Goal: Task Accomplishment & Management: Manage account settings

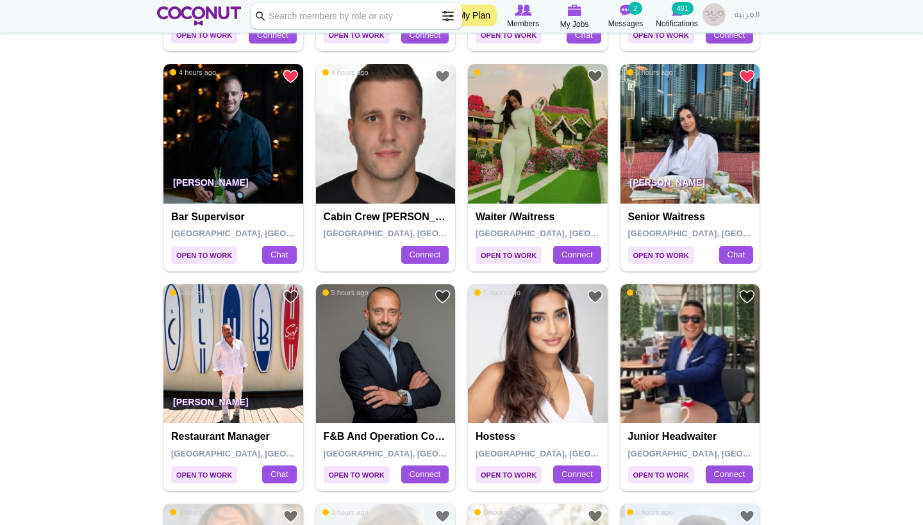
scroll to position [1554, 0]
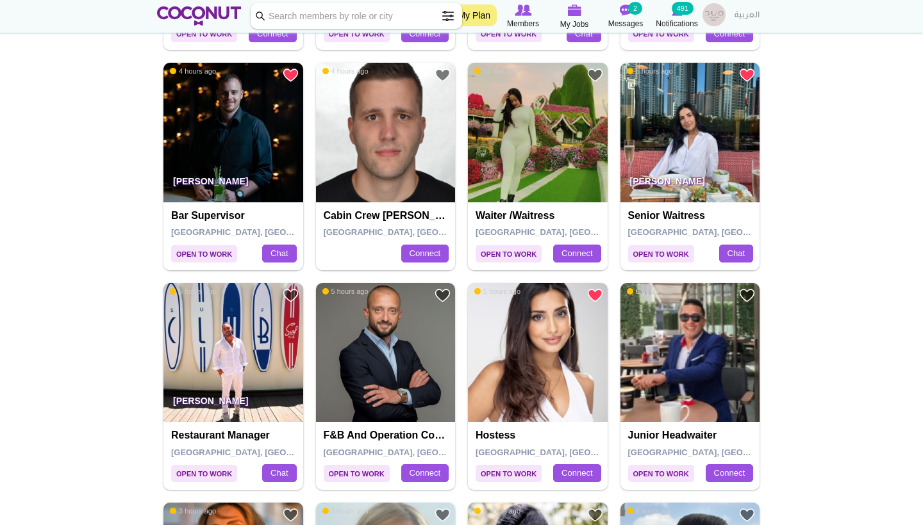
click at [595, 288] on link "Add to Favourites" at bounding box center [595, 296] width 16 height 16
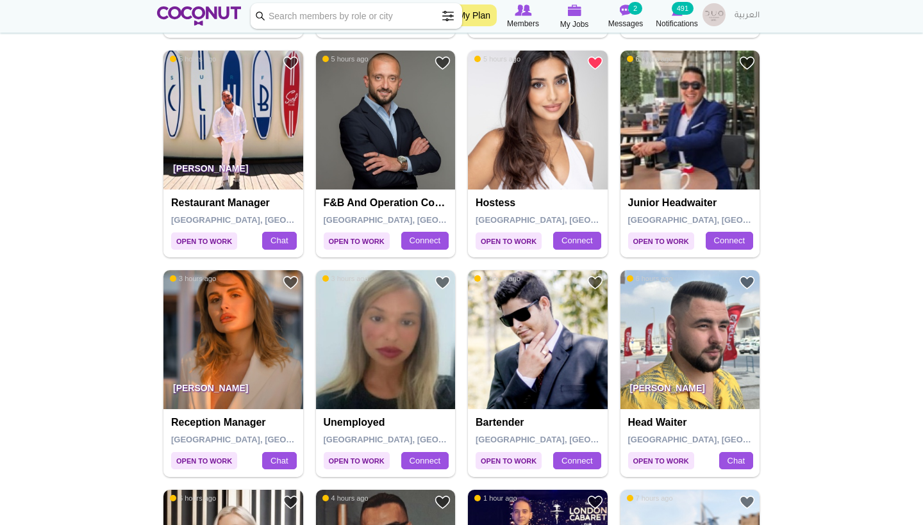
scroll to position [1792, 0]
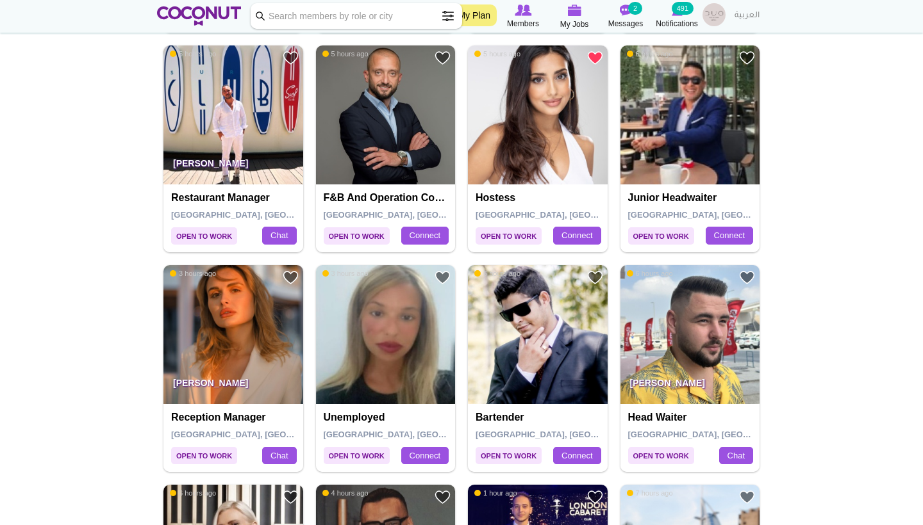
click at [288, 270] on link "Add to Favourites" at bounding box center [291, 278] width 16 height 16
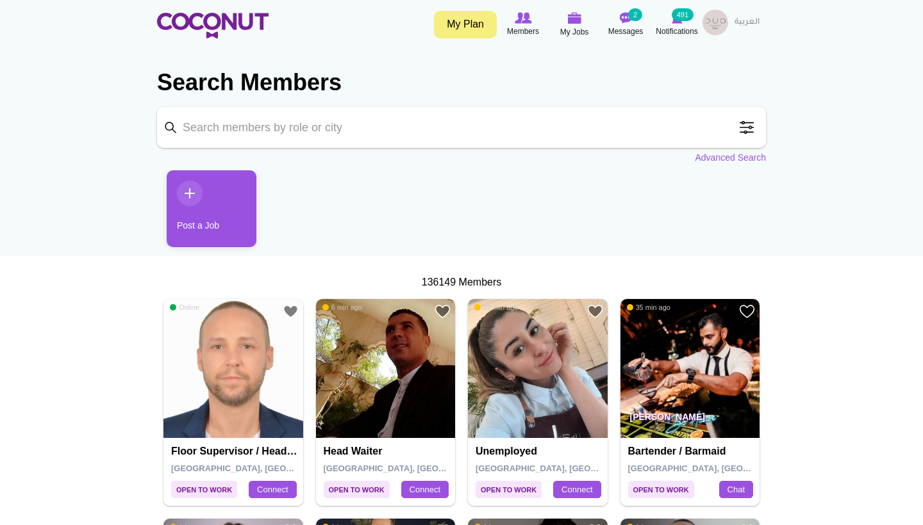
scroll to position [0, 0]
click at [576, 17] on img at bounding box center [574, 18] width 14 height 12
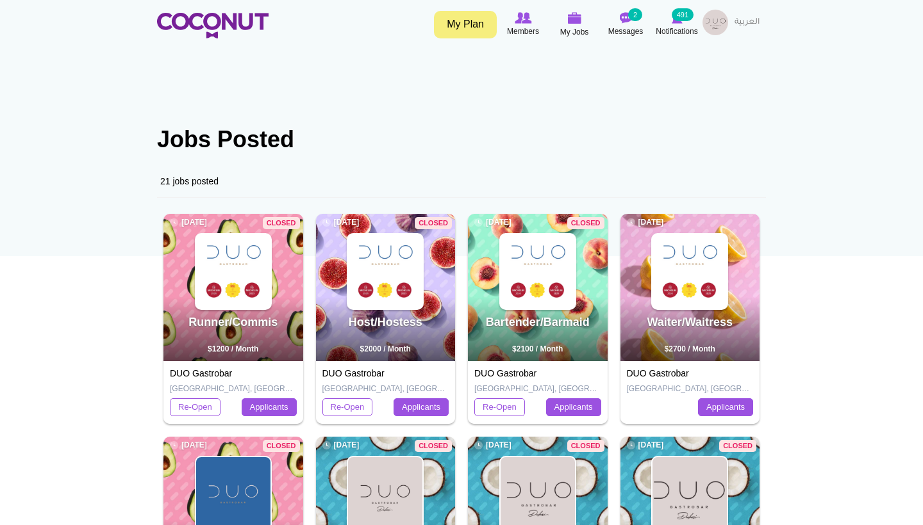
click at [677, 269] on img at bounding box center [689, 272] width 74 height 74
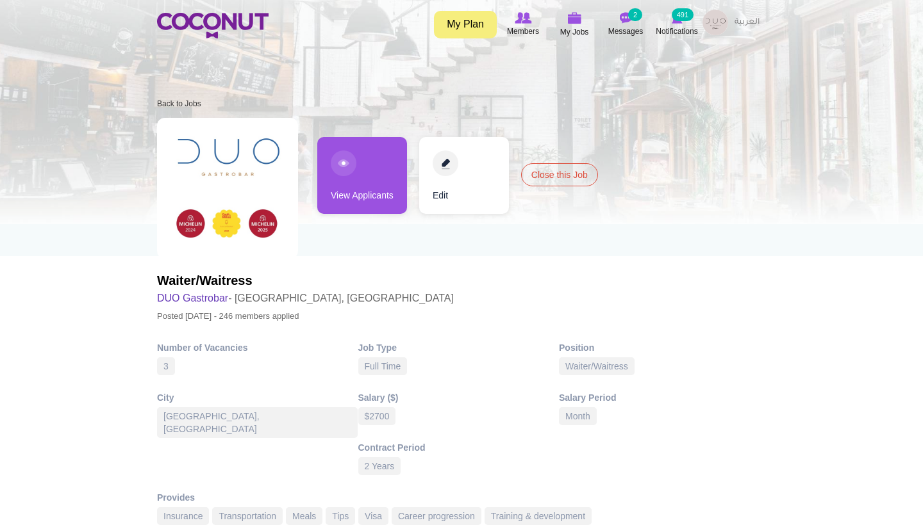
click at [363, 202] on link "View Applicants" at bounding box center [362, 175] width 90 height 77
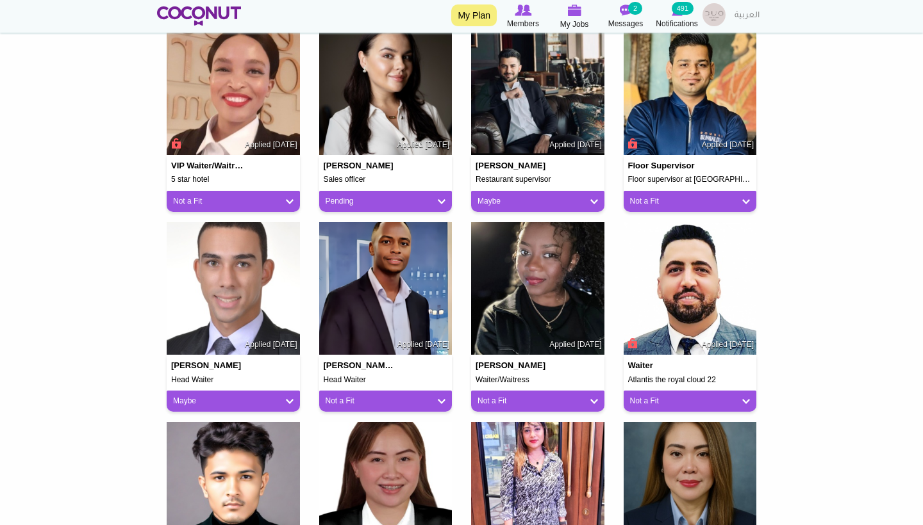
scroll to position [529, 0]
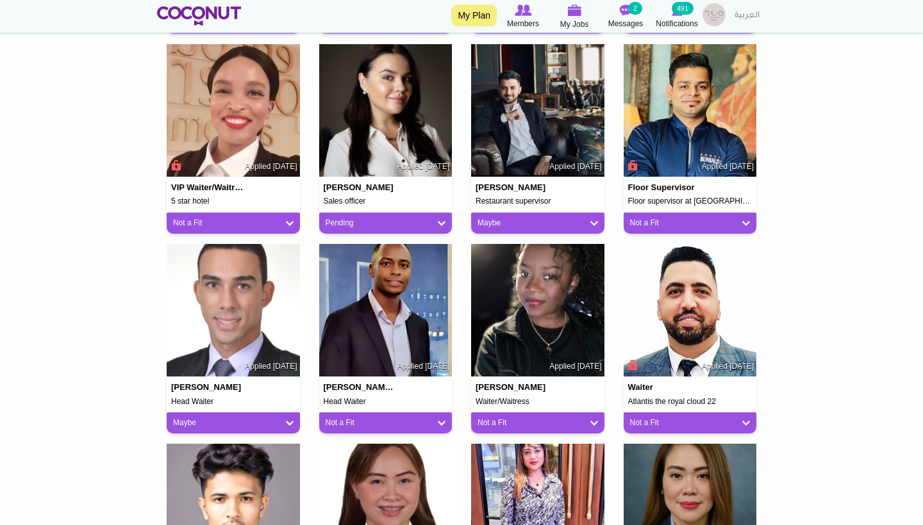
click at [377, 214] on div "Pending" at bounding box center [385, 223] width 133 height 21
click at [365, 226] on div "Pending" at bounding box center [385, 223] width 133 height 21
click at [358, 225] on link "Pending" at bounding box center [385, 223] width 120 height 11
click at [337, 220] on link "Pending" at bounding box center [385, 223] width 120 height 11
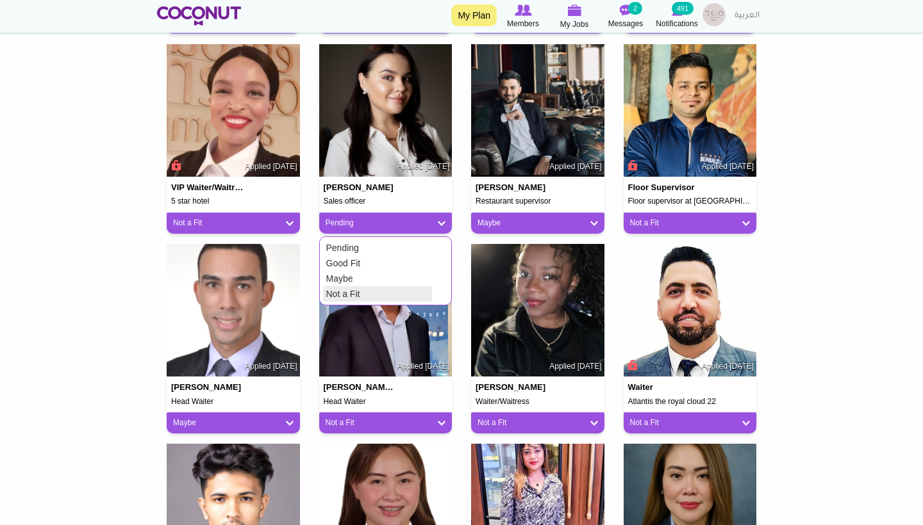
click at [346, 292] on link "Not a Fit" at bounding box center [377, 293] width 109 height 15
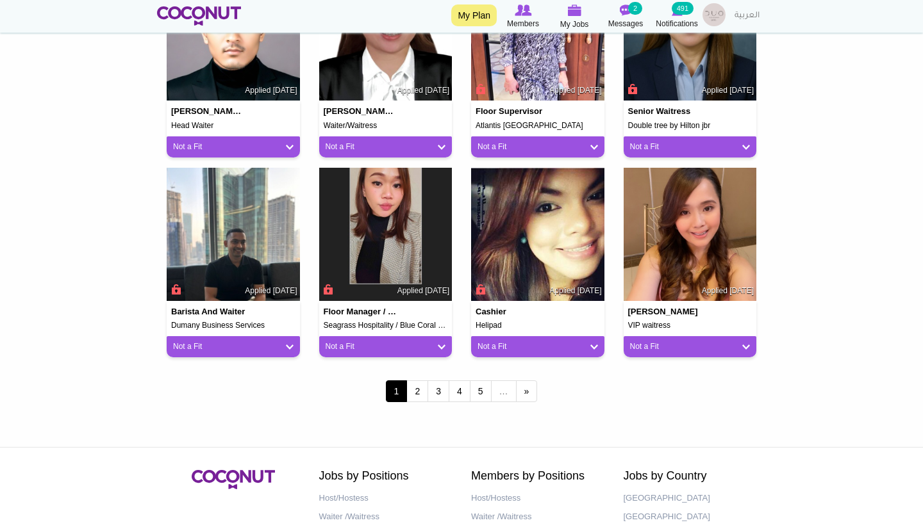
scroll to position [1005, 0]
click at [422, 384] on link "2" at bounding box center [417, 392] width 22 height 22
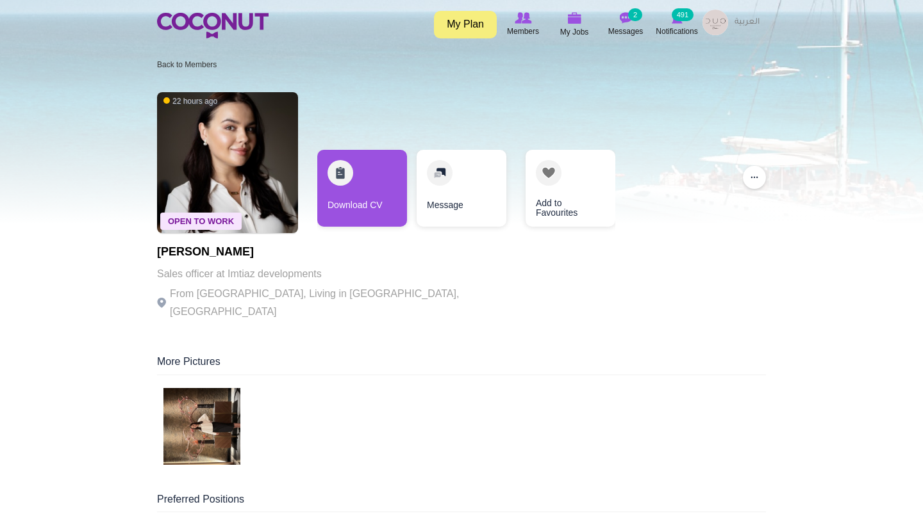
click at [222, 415] on img at bounding box center [201, 426] width 77 height 77
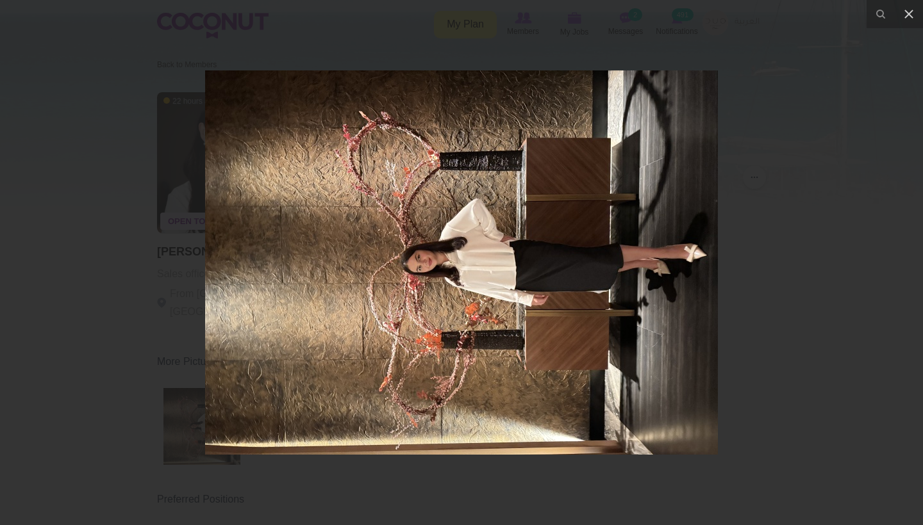
click at [807, 74] on div at bounding box center [461, 262] width 923 height 525
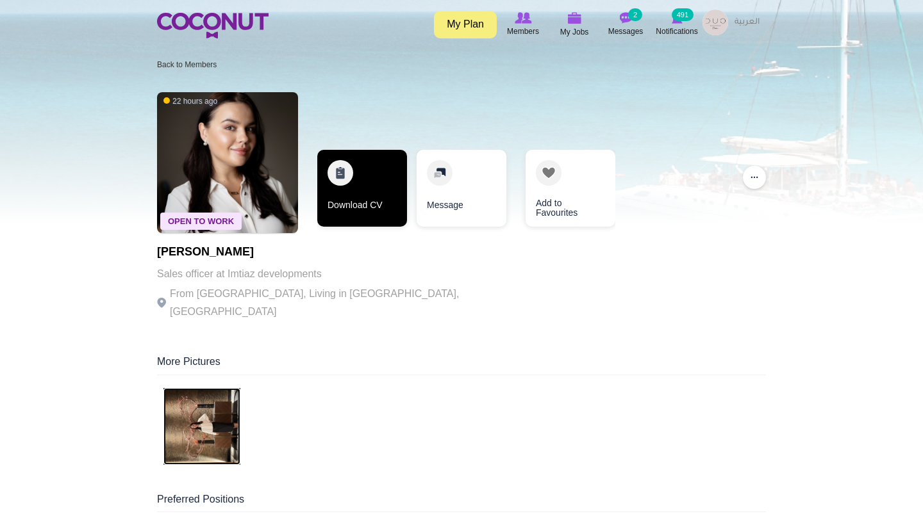
click at [375, 202] on link "Download CV" at bounding box center [362, 188] width 90 height 77
click at [379, 186] on link "Download CV" at bounding box center [362, 188] width 90 height 77
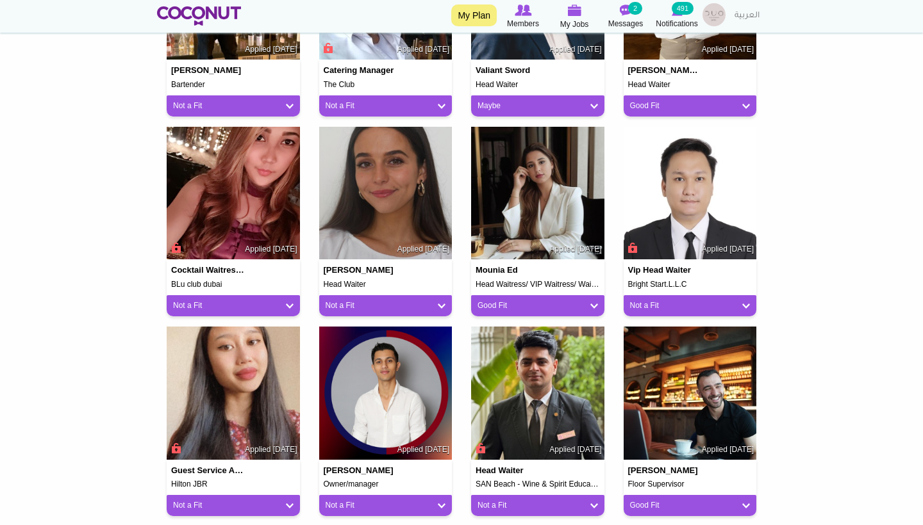
scroll to position [924, 0]
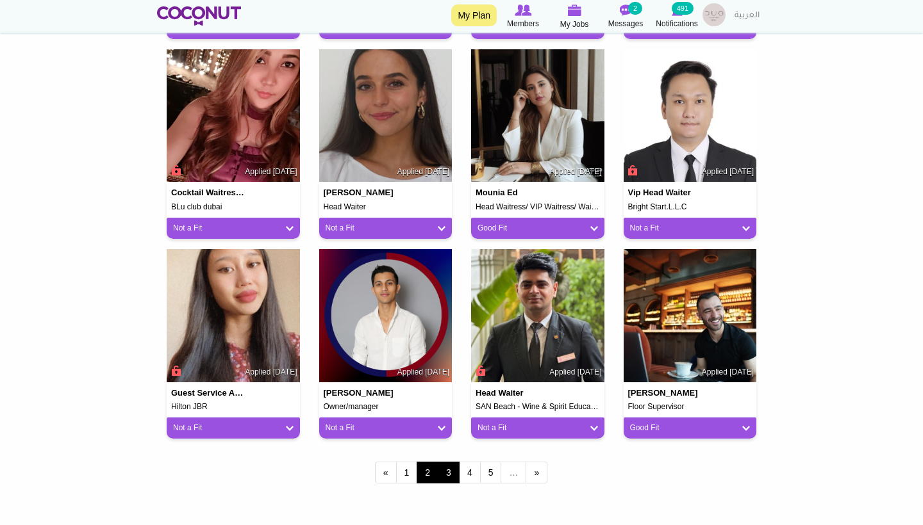
click at [445, 472] on link "3" at bounding box center [449, 473] width 22 height 22
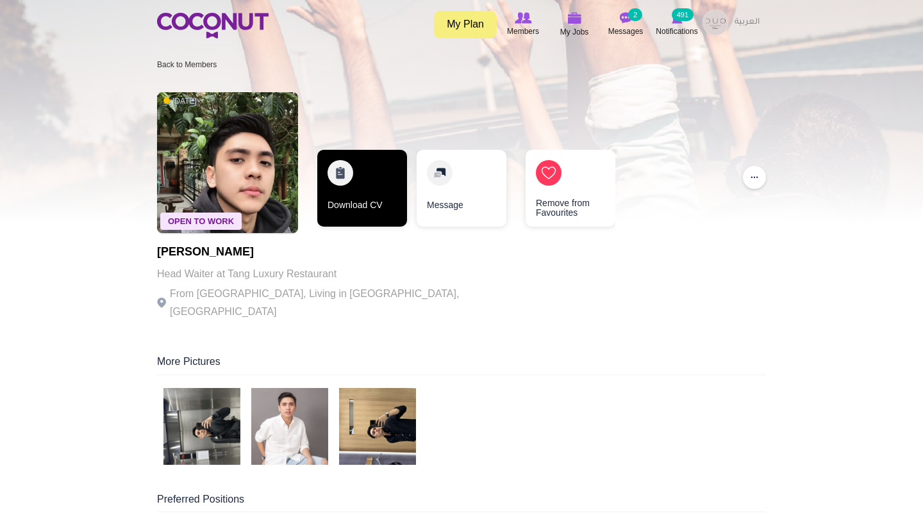
click at [370, 221] on link "Download CV" at bounding box center [362, 188] width 90 height 77
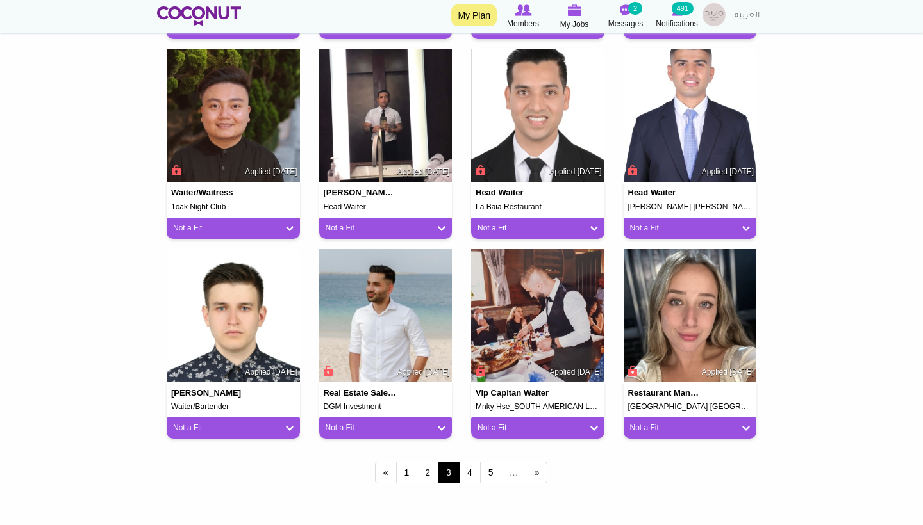
scroll to position [958, 0]
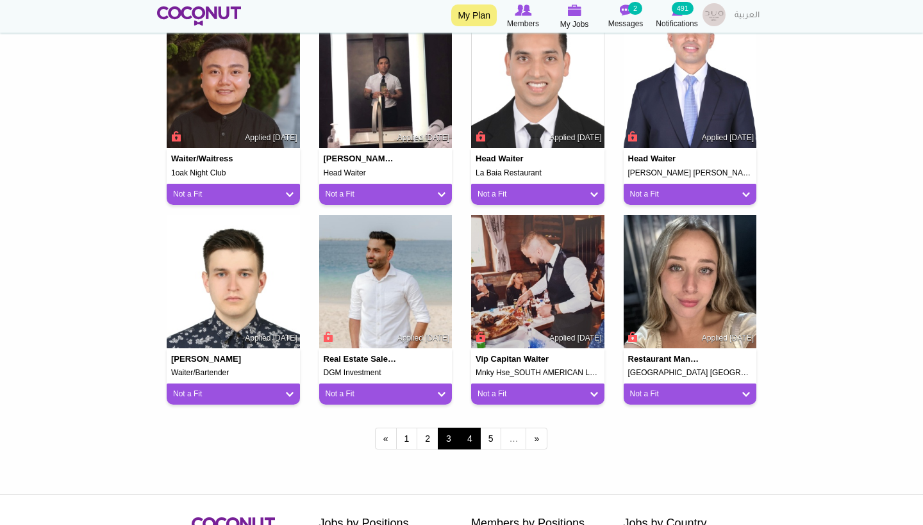
click at [474, 438] on link "4" at bounding box center [470, 439] width 22 height 22
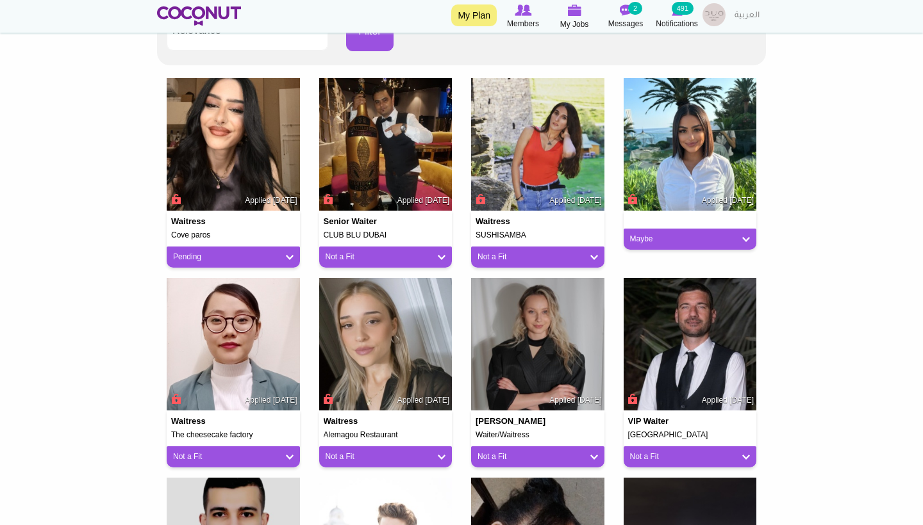
scroll to position [281, 0]
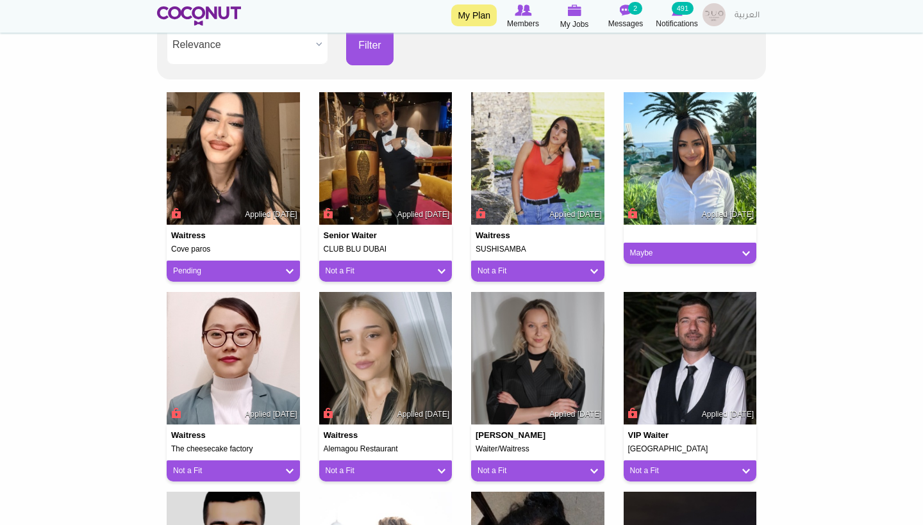
click at [247, 267] on link "Pending" at bounding box center [233, 271] width 120 height 11
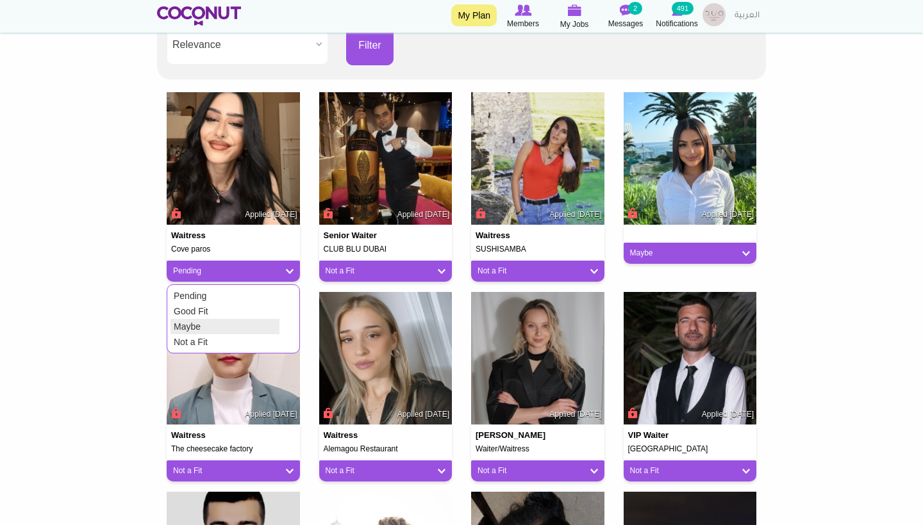
click at [209, 324] on link "Maybe" at bounding box center [224, 326] width 109 height 15
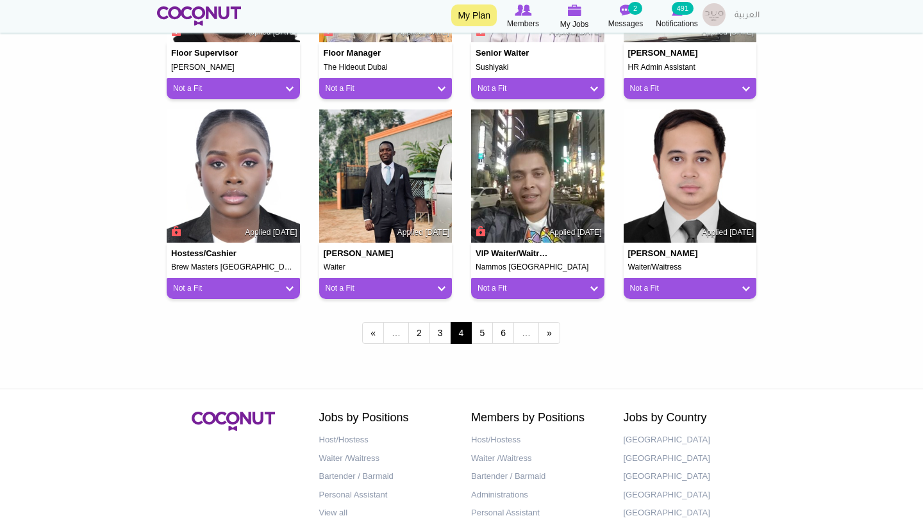
scroll to position [1071, 0]
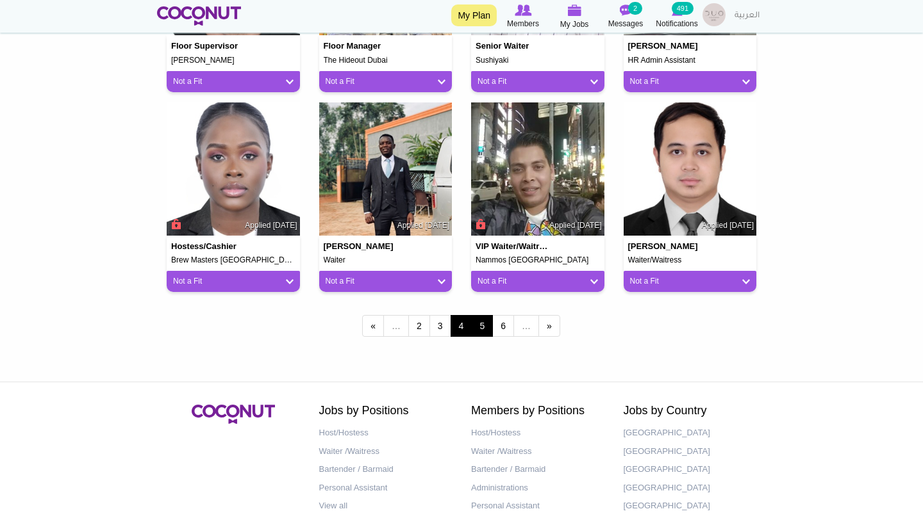
click at [481, 320] on link "5" at bounding box center [482, 326] width 22 height 22
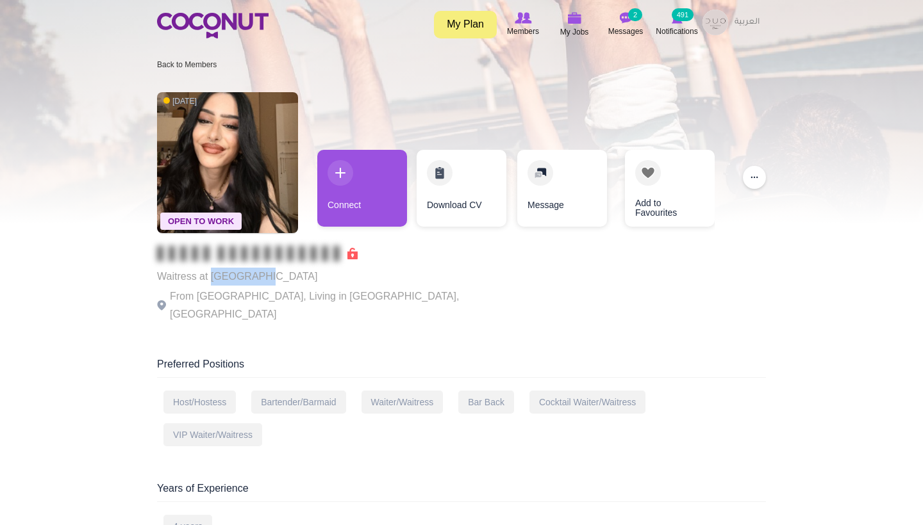
drag, startPoint x: 266, startPoint y: 281, endPoint x: 211, endPoint y: 278, distance: 55.2
click at [210, 278] on p "Waitress at Cove paros" at bounding box center [333, 277] width 352 height 18
copy p "Cove paros"
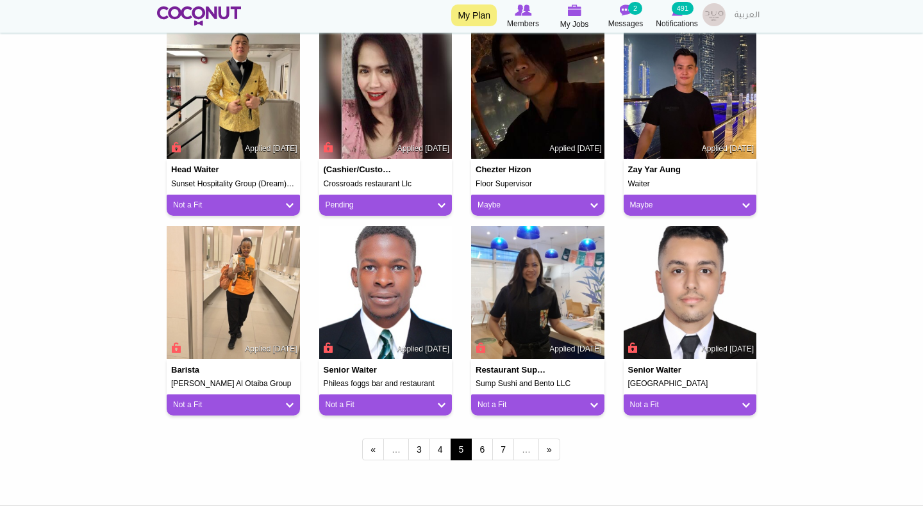
scroll to position [950, 0]
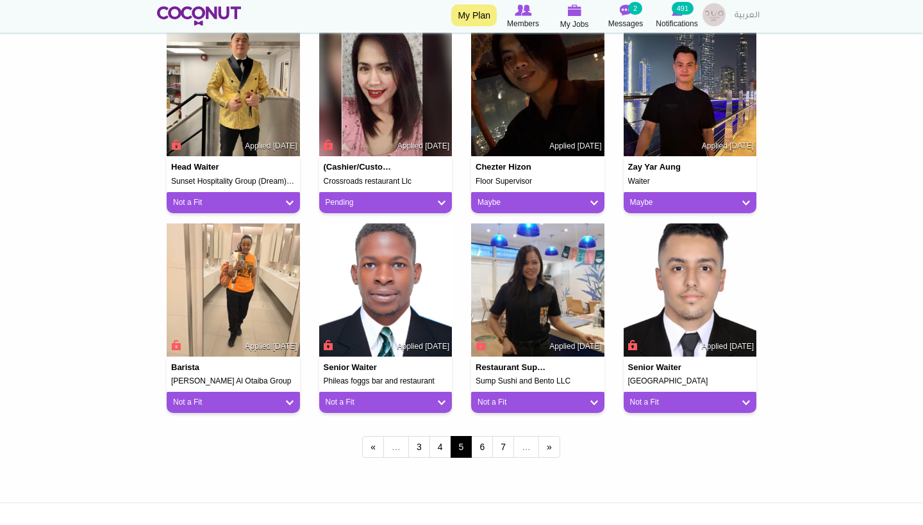
click at [406, 208] on div "Pending" at bounding box center [385, 202] width 133 height 21
click at [440, 200] on link "Pending" at bounding box center [385, 202] width 120 height 11
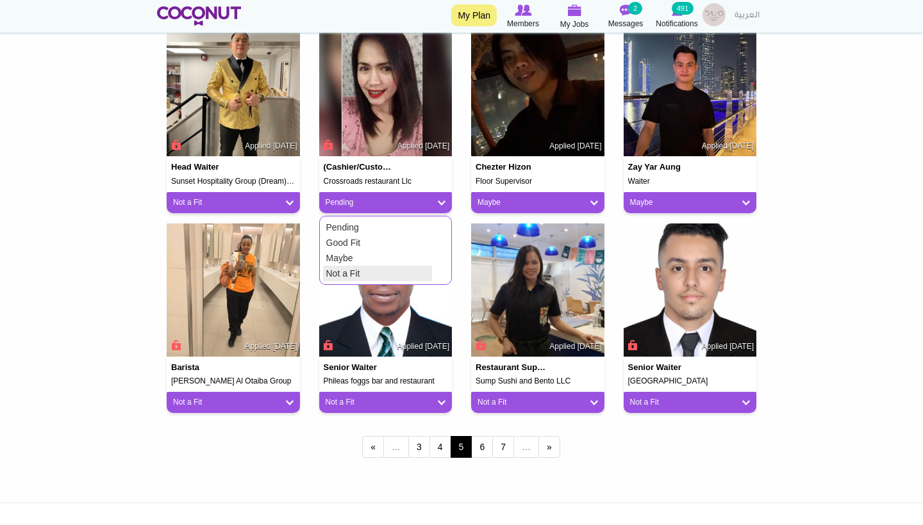
click at [365, 267] on link "Not a Fit" at bounding box center [377, 273] width 109 height 15
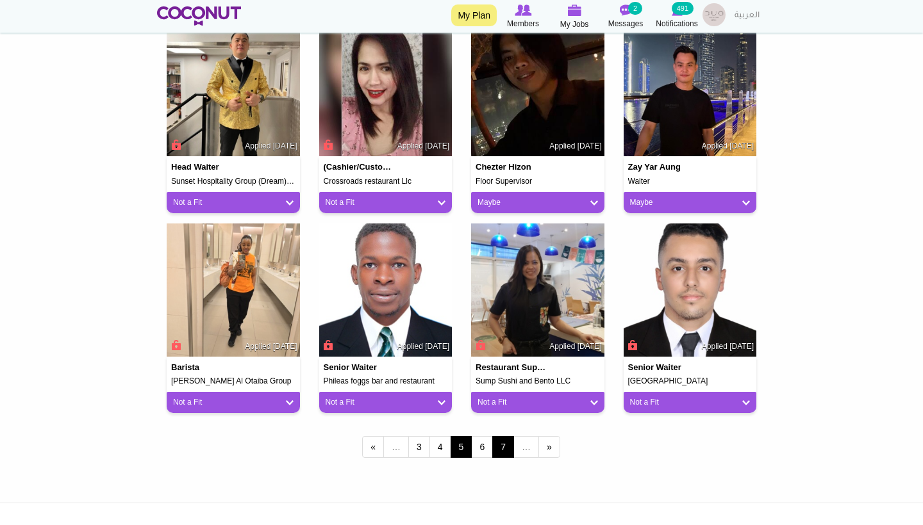
click at [502, 445] on link "7" at bounding box center [503, 447] width 22 height 22
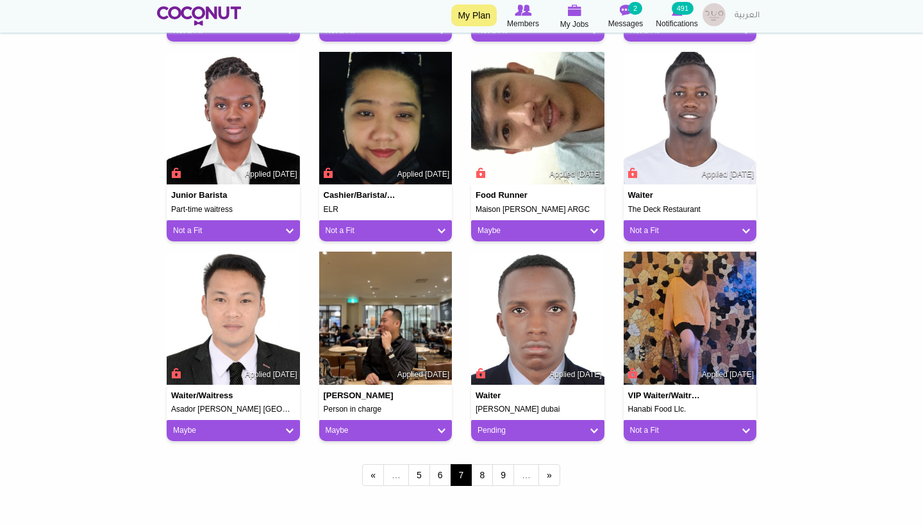
scroll to position [1020, 0]
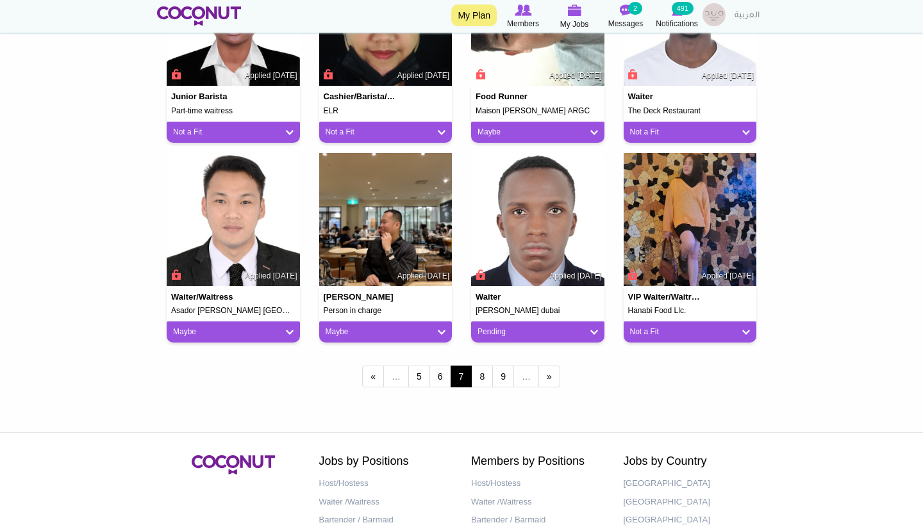
click at [548, 329] on link "Pending" at bounding box center [537, 332] width 120 height 11
click at [522, 402] on link "Not a Fit" at bounding box center [529, 402] width 109 height 15
click at [481, 372] on link "8" at bounding box center [482, 377] width 22 height 22
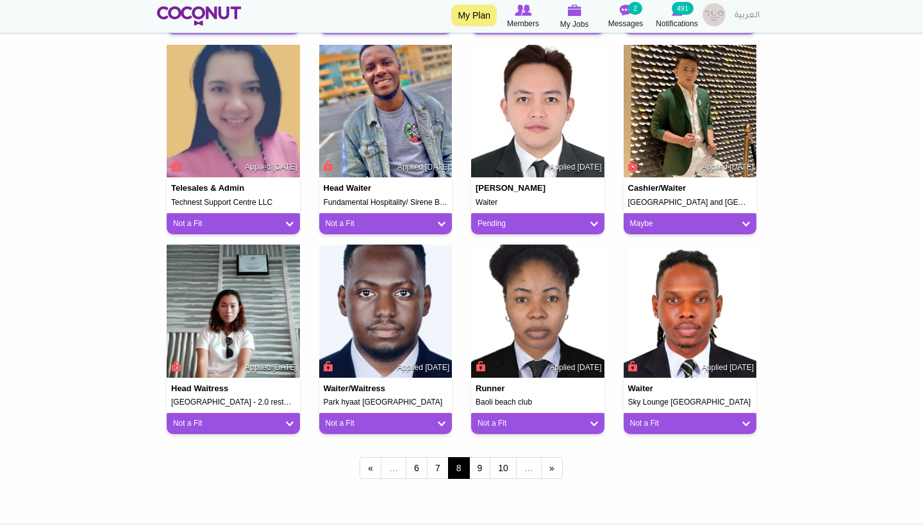
scroll to position [928, 0]
click at [479, 372] on img at bounding box center [537, 311] width 133 height 133
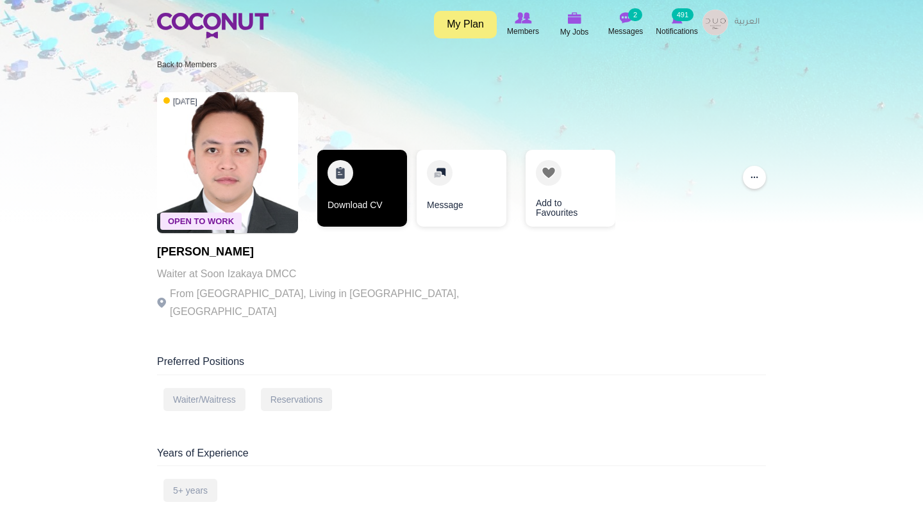
click at [391, 201] on link "Download CV" at bounding box center [362, 188] width 90 height 77
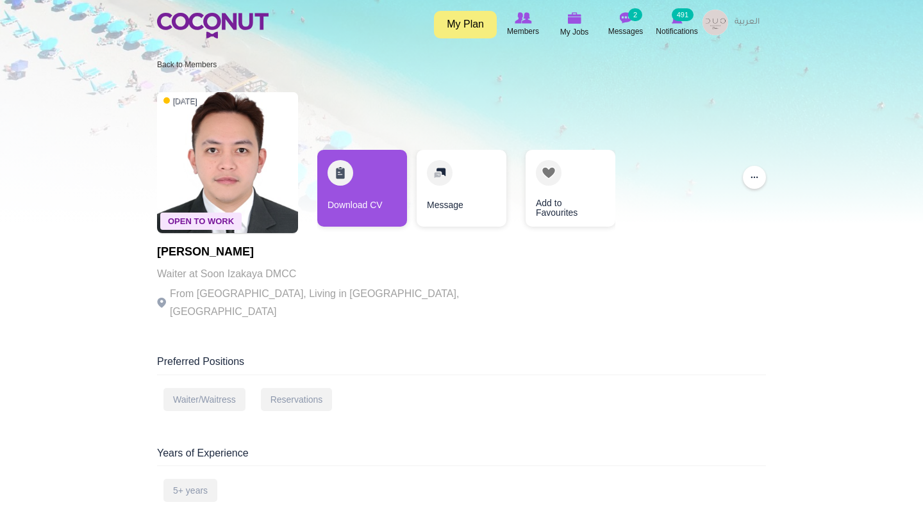
click at [615, 179] on div "Download CV Message Add to Favourites Add to Favourites" at bounding box center [466, 195] width 311 height 90
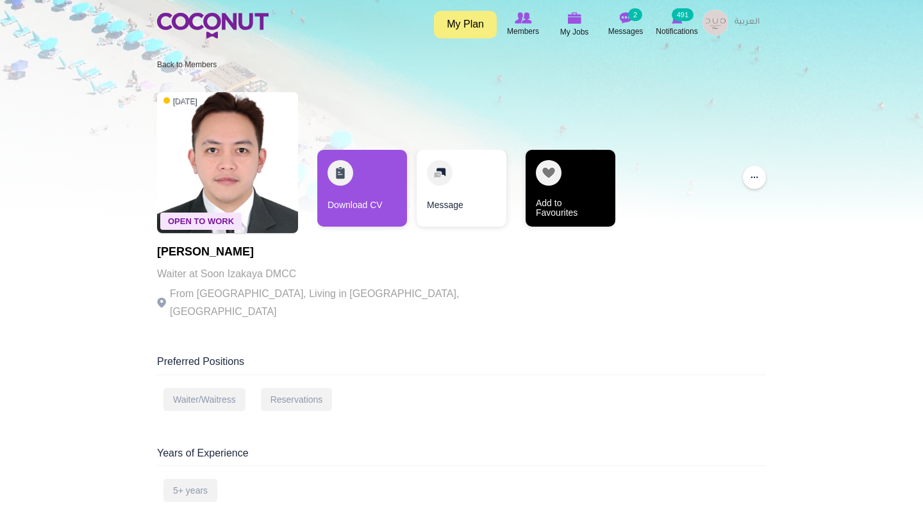
click at [586, 178] on link "Add to Favourites" at bounding box center [570, 188] width 90 height 77
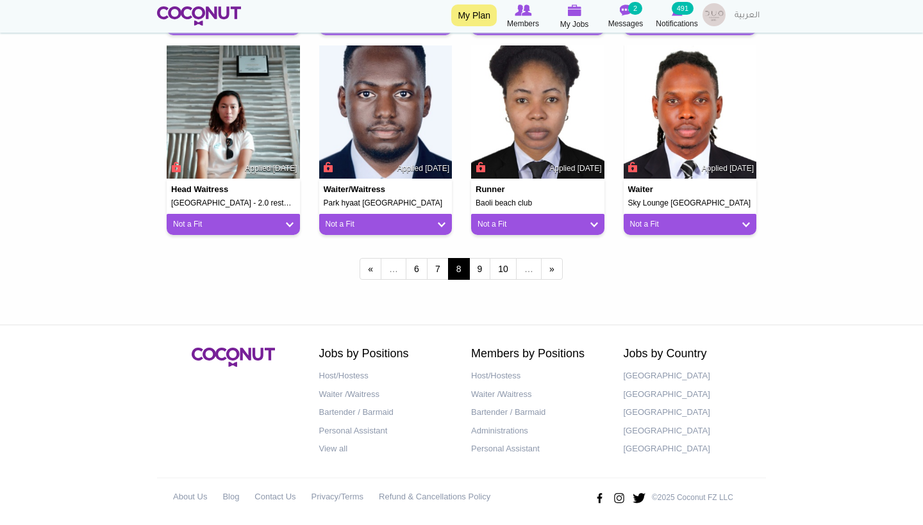
scroll to position [1122, 0]
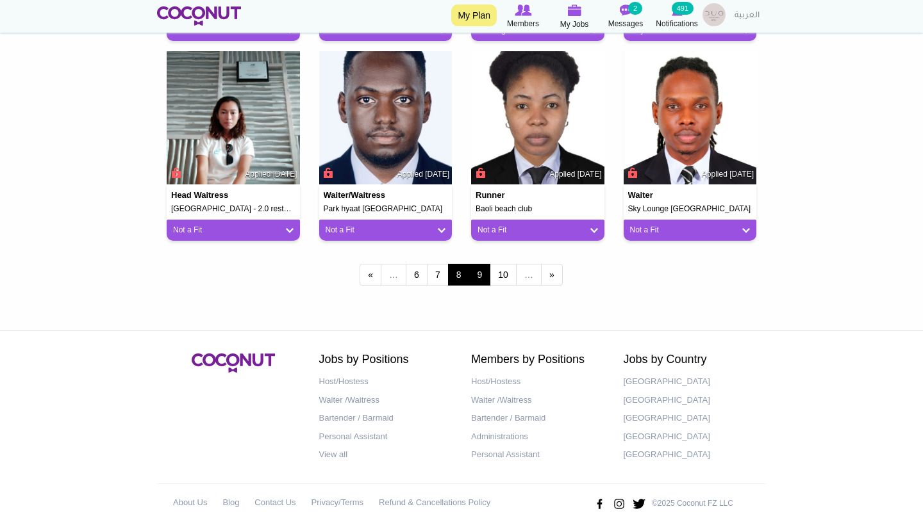
click at [478, 274] on link "9" at bounding box center [480, 275] width 22 height 22
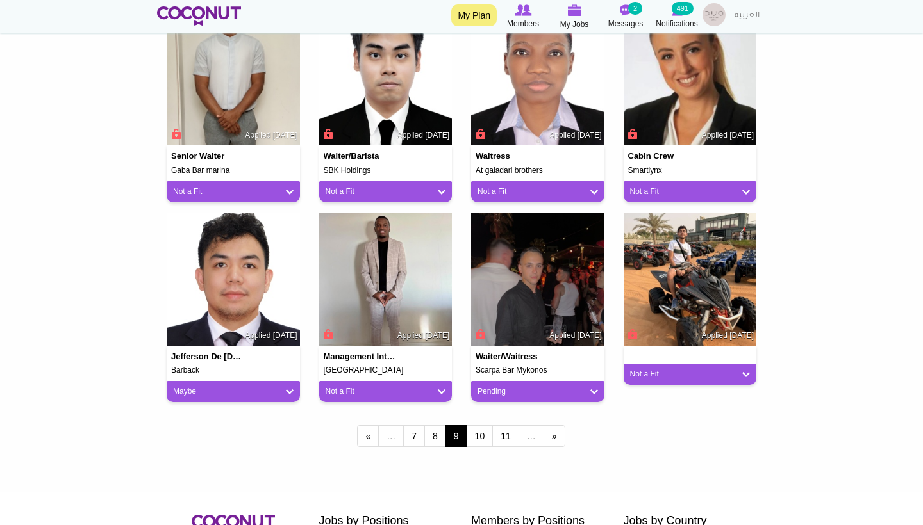
scroll to position [962, 0]
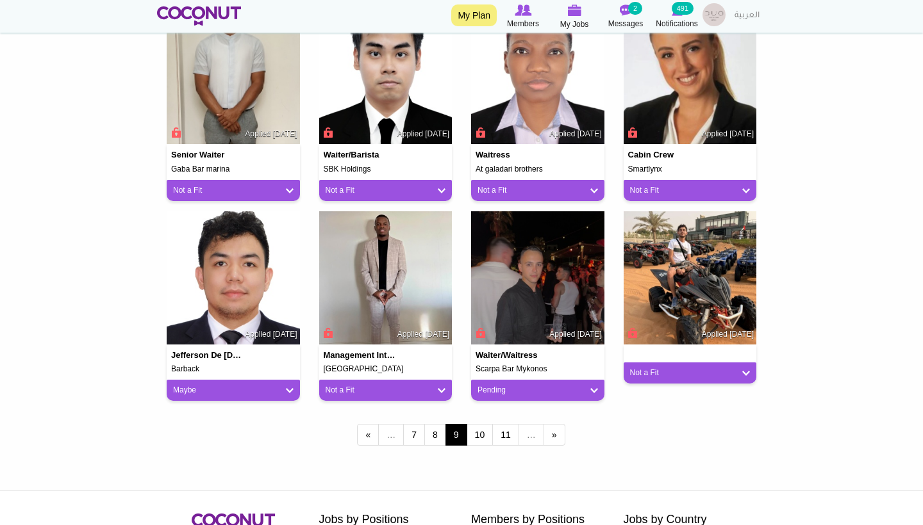
click at [557, 395] on div "Pending" at bounding box center [537, 390] width 133 height 21
click at [595, 388] on link "Pending" at bounding box center [537, 390] width 120 height 11
click at [507, 442] on link "Maybe" at bounding box center [529, 445] width 109 height 15
click at [476, 438] on link "10" at bounding box center [479, 435] width 27 height 22
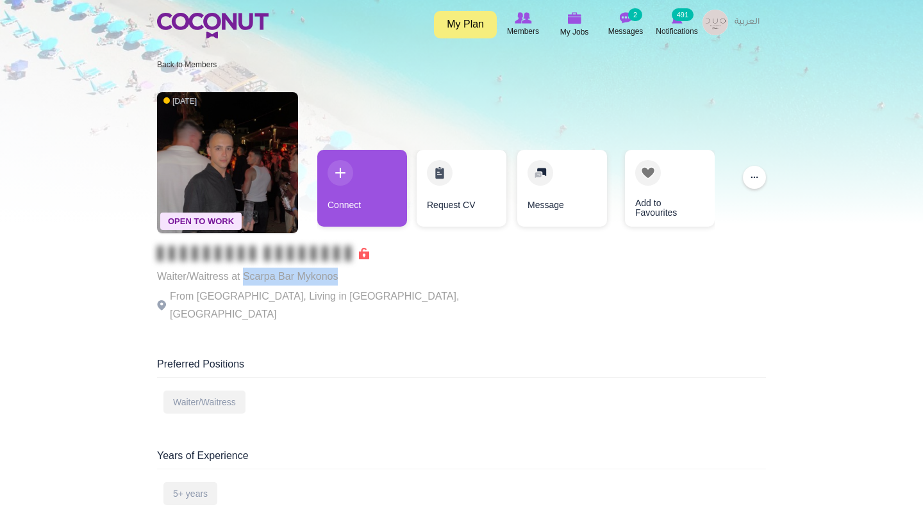
drag, startPoint x: 344, startPoint y: 277, endPoint x: 245, endPoint y: 280, distance: 99.3
click at [245, 280] on p "Waiter/Waitress at Scarpa Bar Mykonos" at bounding box center [333, 277] width 352 height 18
copy p "Scarpa Bar Mykonos"
click at [404, 373] on div "Preferred Positions Waiter/Waitress" at bounding box center [461, 391] width 609 height 66
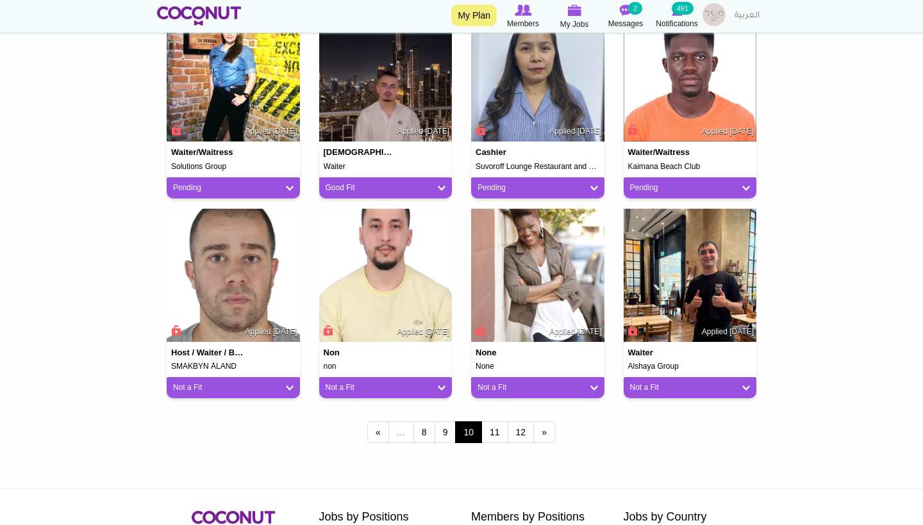
scroll to position [965, 0]
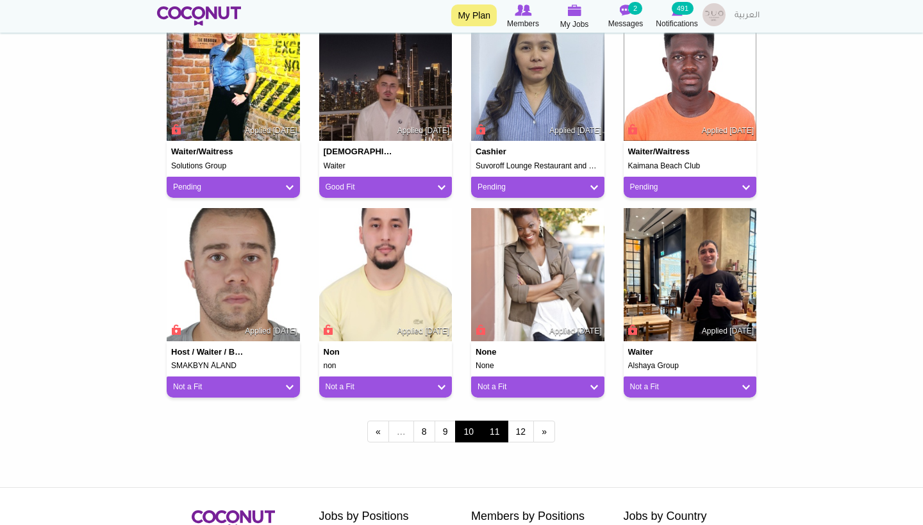
click at [495, 431] on link "11" at bounding box center [494, 432] width 27 height 22
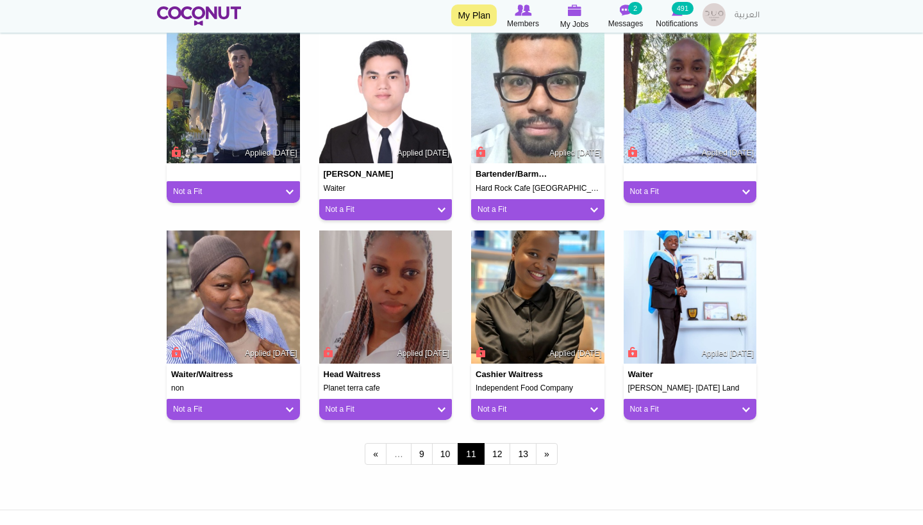
scroll to position [944, 0]
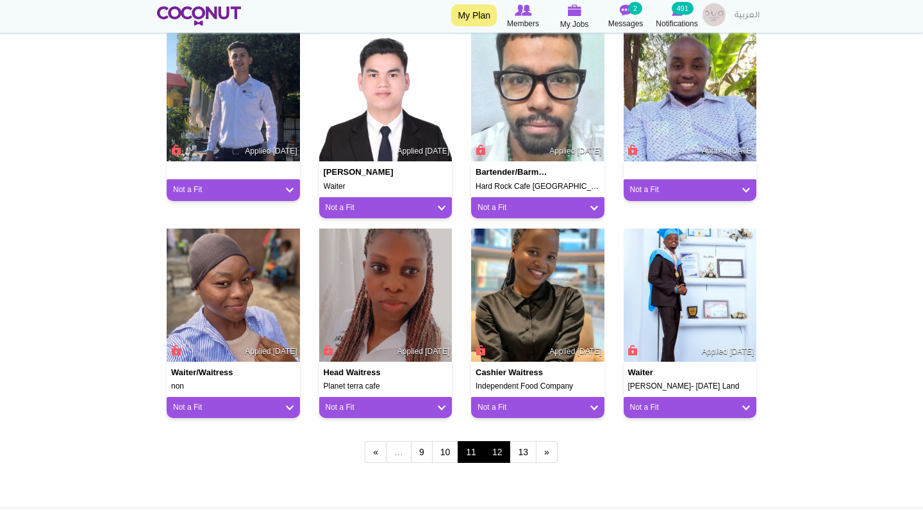
click at [496, 452] on link "12" at bounding box center [497, 452] width 27 height 22
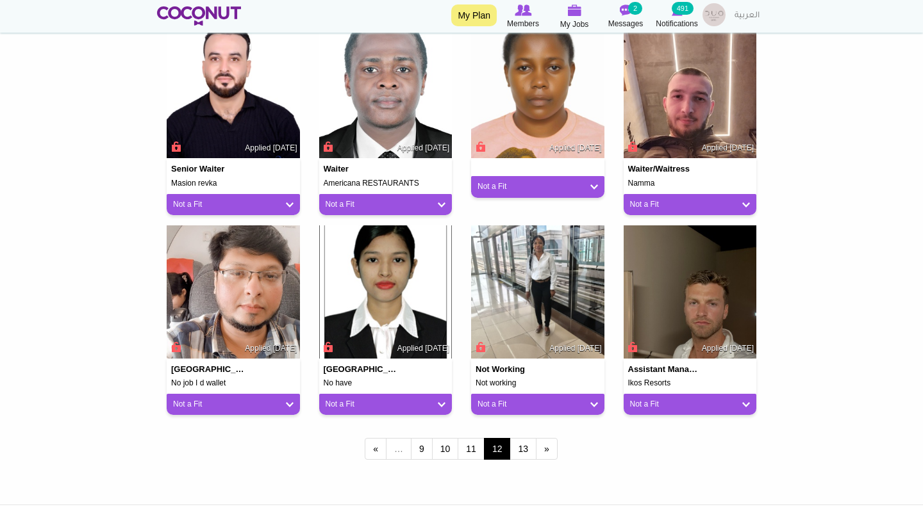
scroll to position [1003, 0]
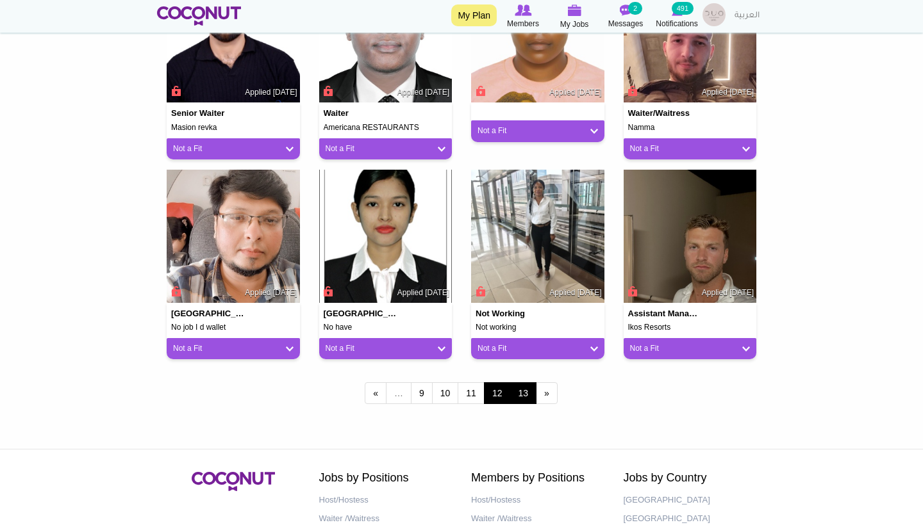
click at [522, 383] on link "13" at bounding box center [522, 394] width 27 height 22
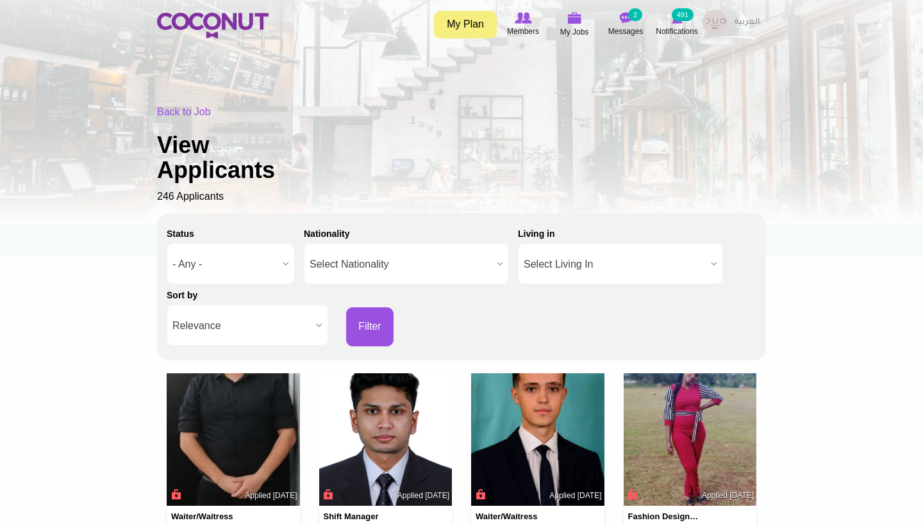
click at [227, 19] on img at bounding box center [212, 26] width 111 height 26
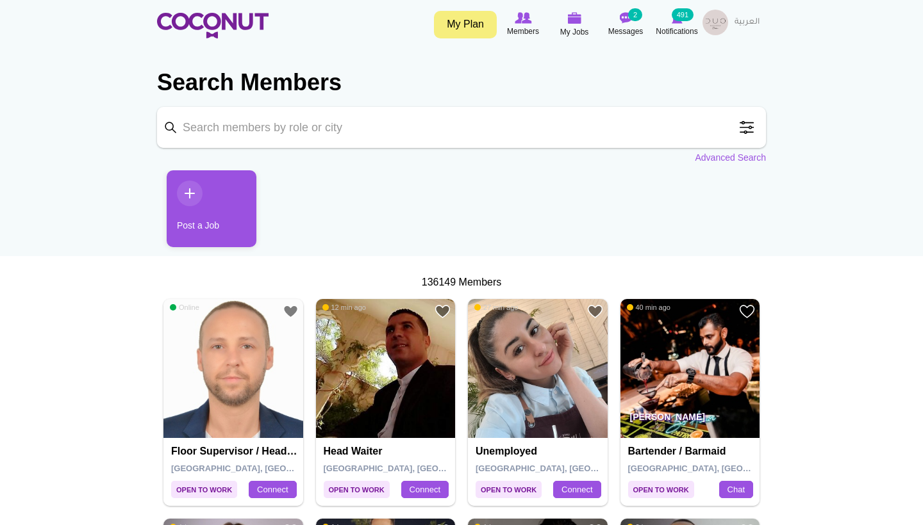
click at [757, 129] on span at bounding box center [747, 128] width 26 height 26
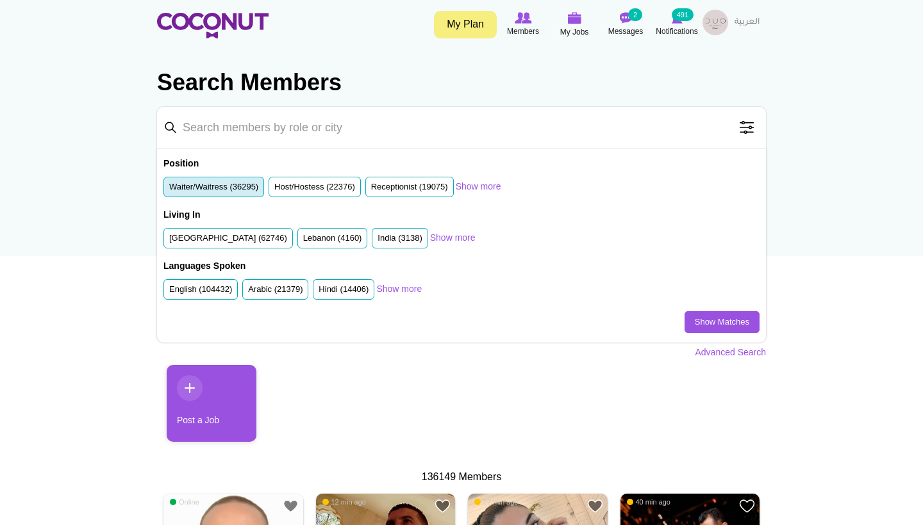
click at [226, 185] on label "Waiter/Waitress (36295)" at bounding box center [213, 187] width 89 height 12
click at [169, 190] on input "Waiter/Waitress (36295)" at bounding box center [169, 190] width 0 height 0
click at [248, 234] on label "United Arab Emirates (62746)" at bounding box center [228, 239] width 118 height 12
click at [169, 241] on input "United Arab Emirates (62746)" at bounding box center [169, 241] width 0 height 0
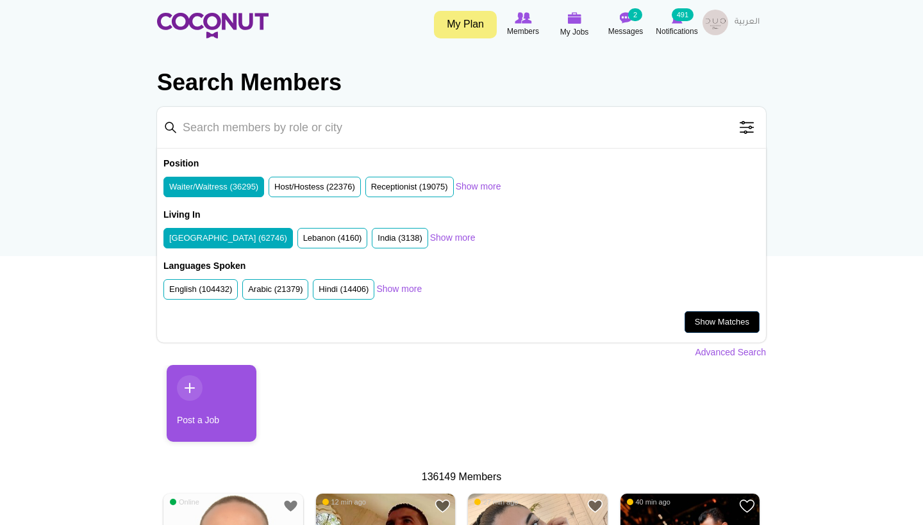
click at [730, 321] on link "Show Matches" at bounding box center [721, 322] width 75 height 22
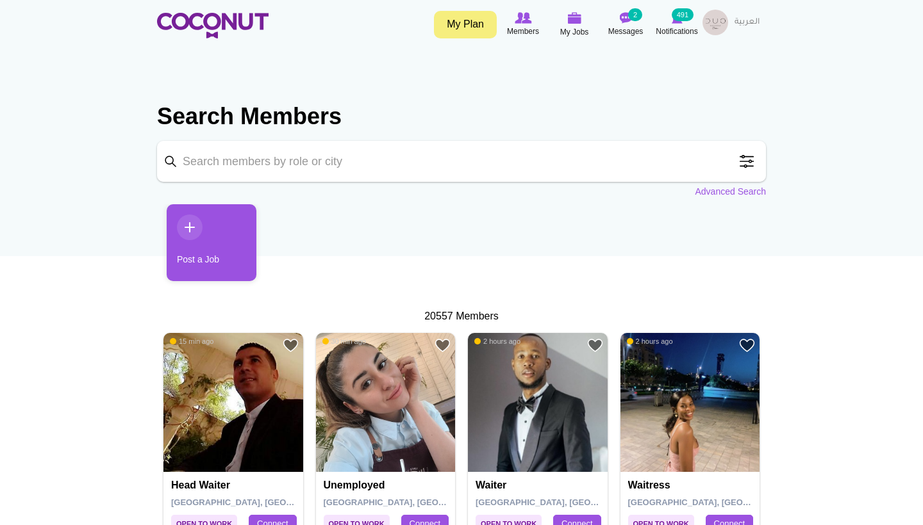
click at [747, 169] on span at bounding box center [747, 162] width 26 height 26
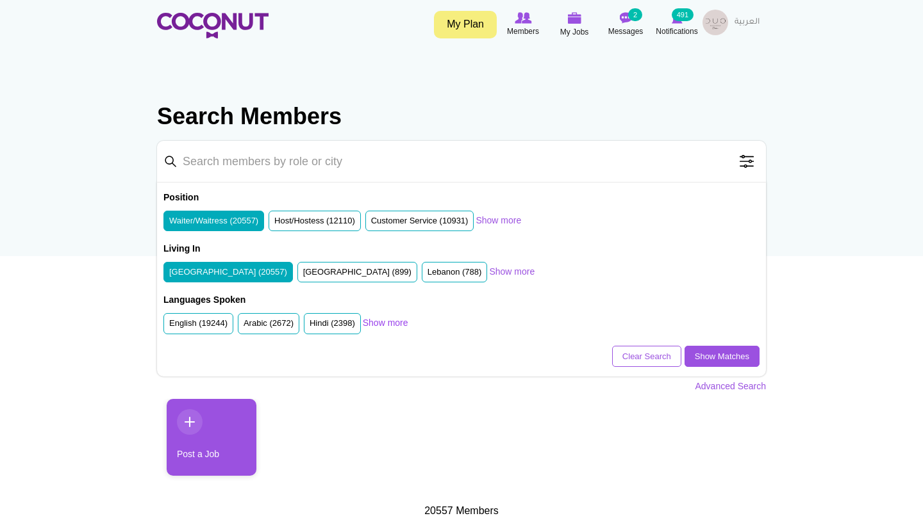
click at [405, 322] on link "Show more" at bounding box center [385, 323] width 45 height 13
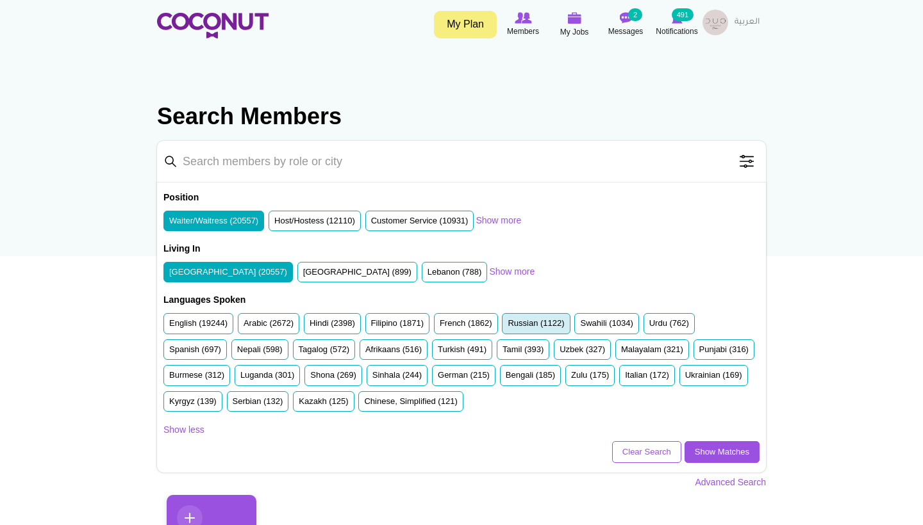
click at [543, 326] on label "Russian (1122)" at bounding box center [535, 324] width 56 height 12
click at [507, 326] on input "Russian (1122)" at bounding box center [507, 326] width 0 height 0
click at [716, 449] on link "Show Matches" at bounding box center [721, 452] width 75 height 22
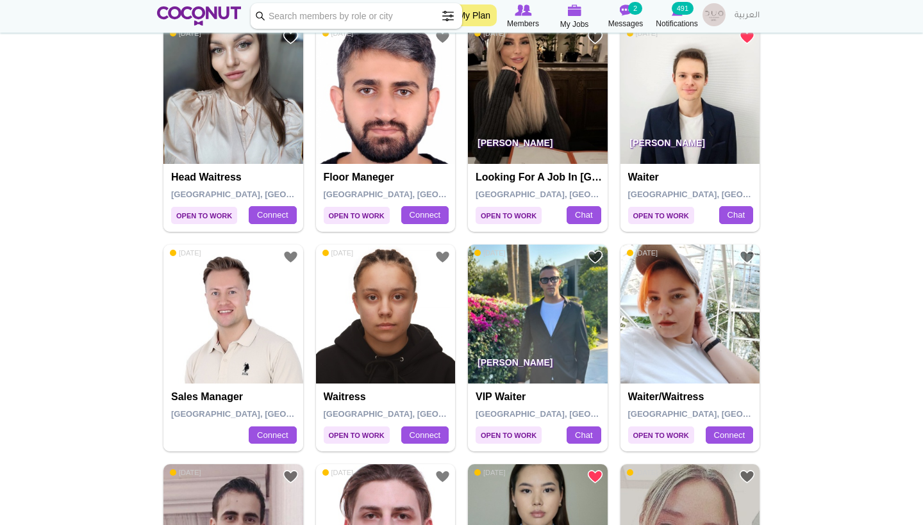
scroll to position [1179, 0]
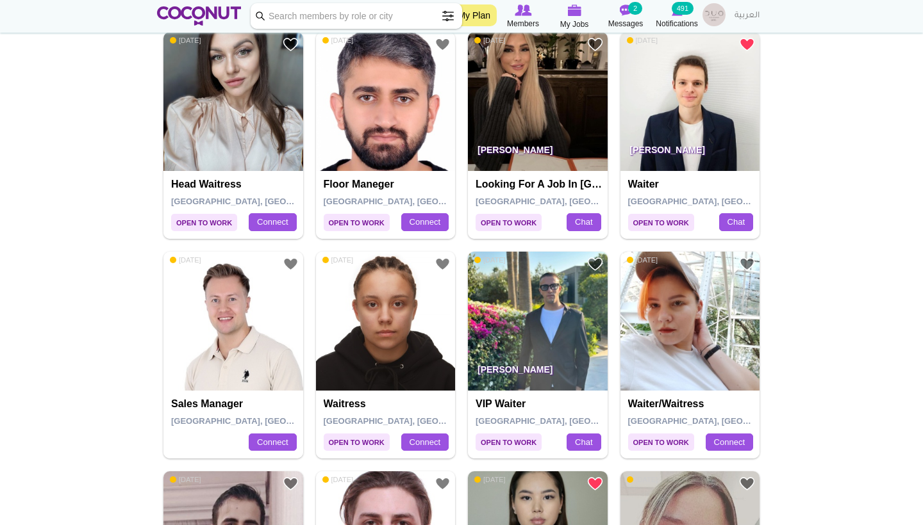
click at [673, 72] on img at bounding box center [690, 102] width 140 height 140
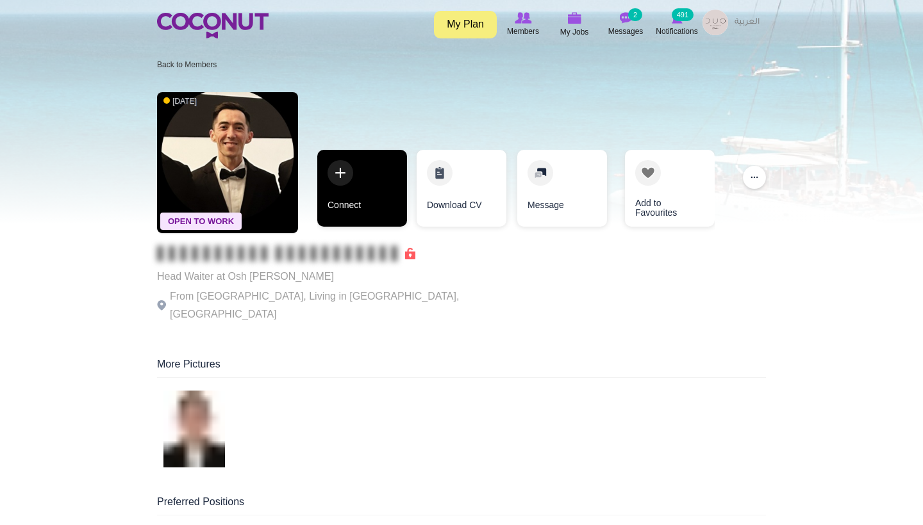
click at [343, 185] on link "Connect" at bounding box center [362, 188] width 90 height 77
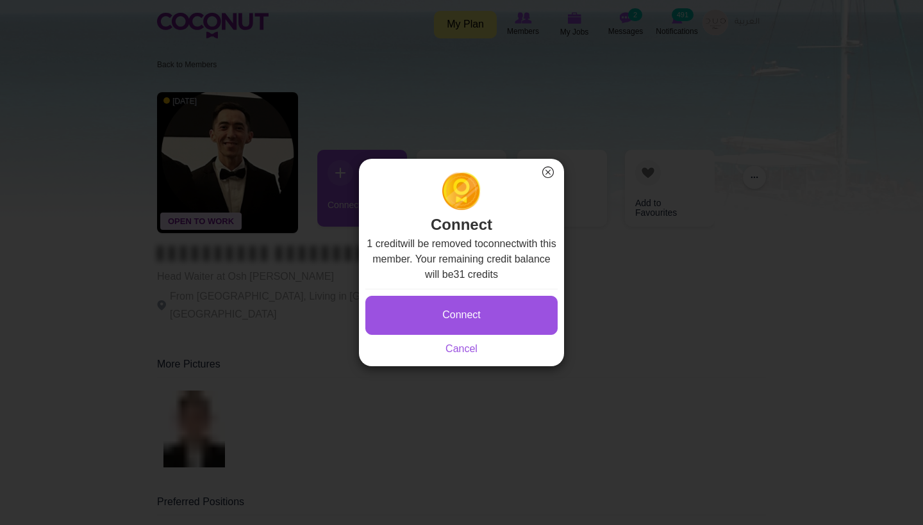
click at [529, 318] on button "Connect" at bounding box center [461, 315] width 192 height 39
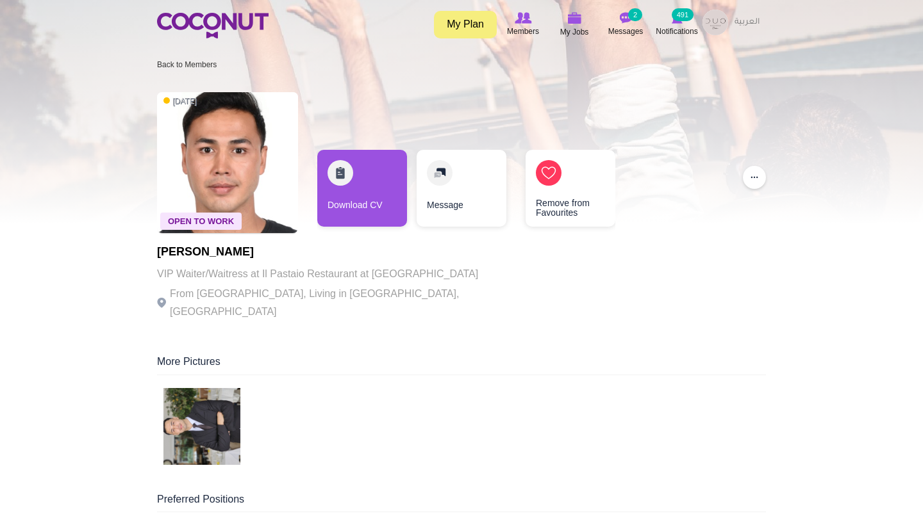
click at [190, 443] on img at bounding box center [201, 426] width 77 height 77
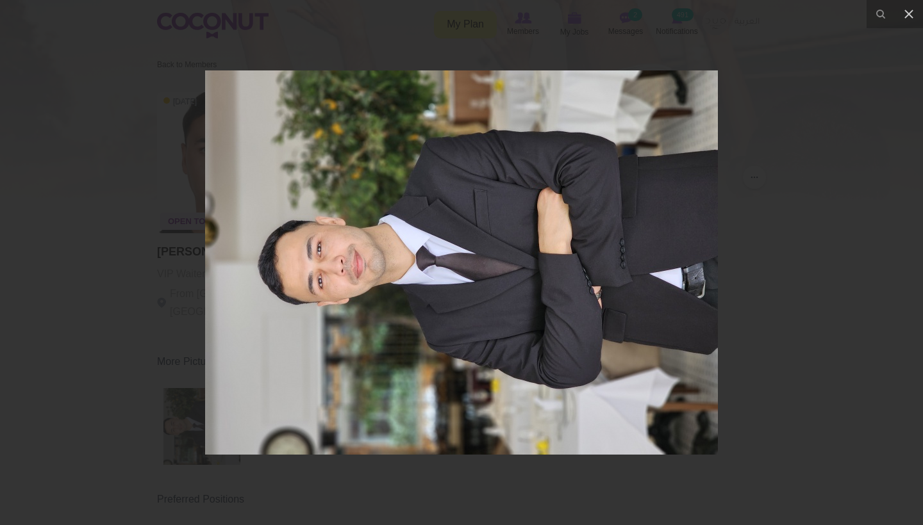
click at [759, 249] on div at bounding box center [461, 262] width 923 height 525
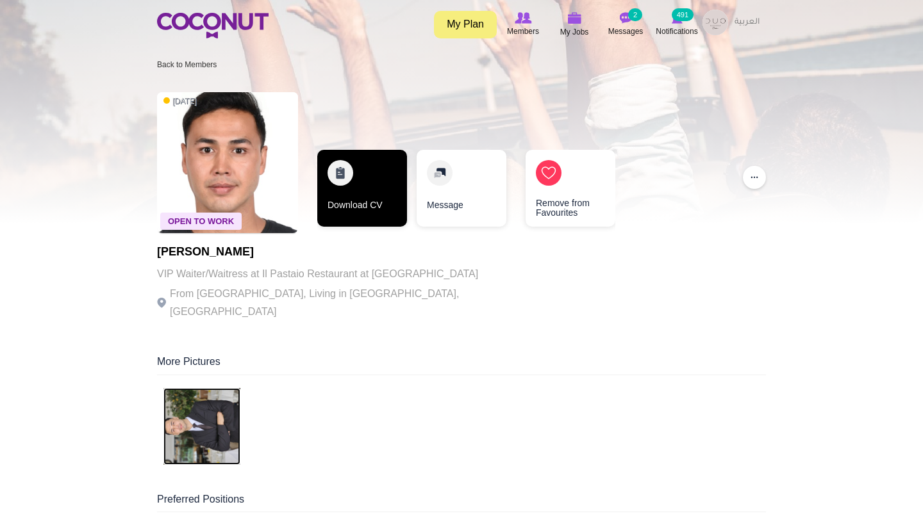
click at [362, 211] on link "Download CV" at bounding box center [362, 188] width 90 height 77
click at [336, 201] on link "Download CV" at bounding box center [362, 188] width 90 height 77
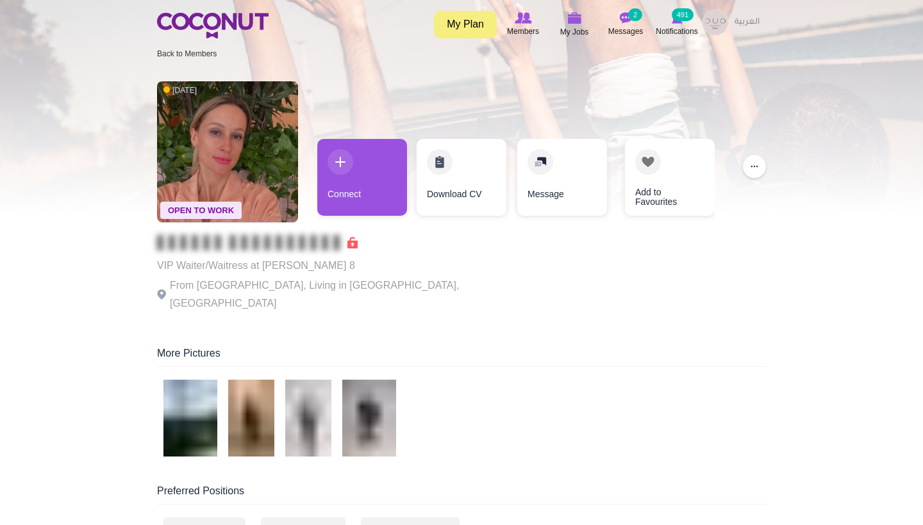
scroll to position [13, 0]
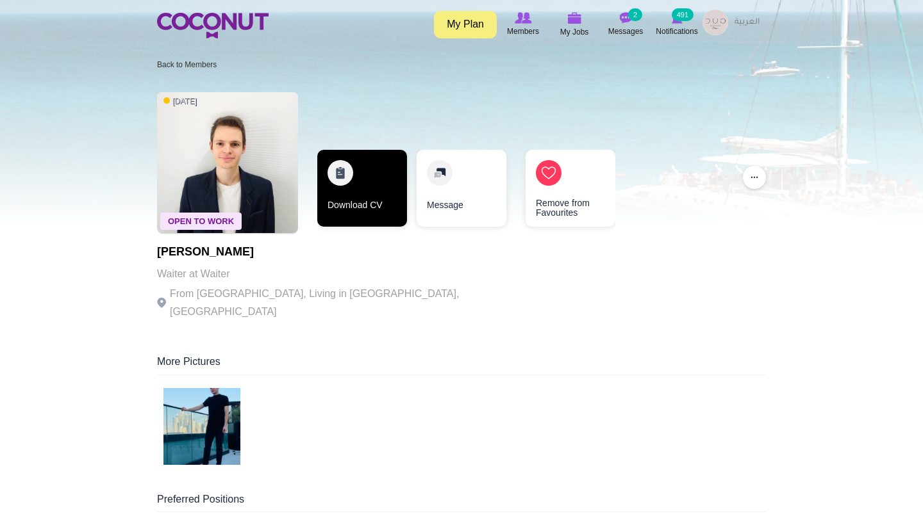
click at [369, 220] on link "Download CV" at bounding box center [362, 188] width 90 height 77
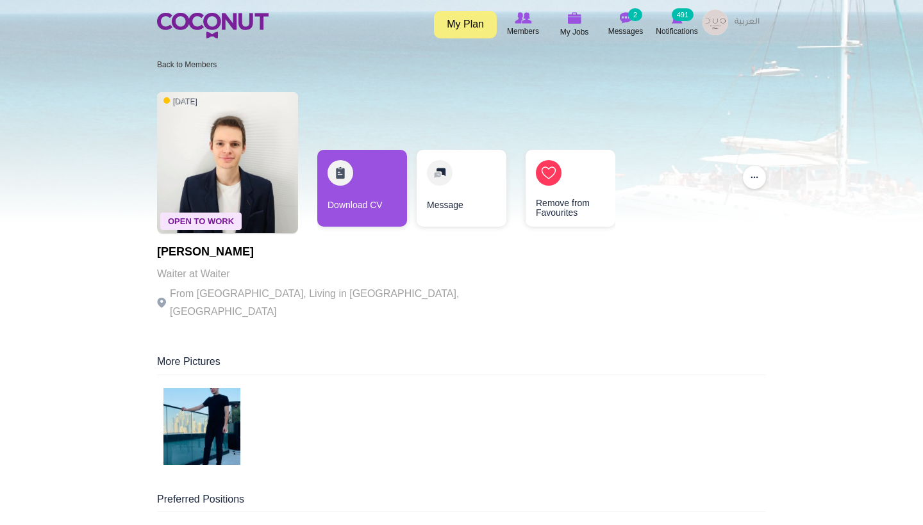
click at [238, 397] on img at bounding box center [201, 426] width 77 height 77
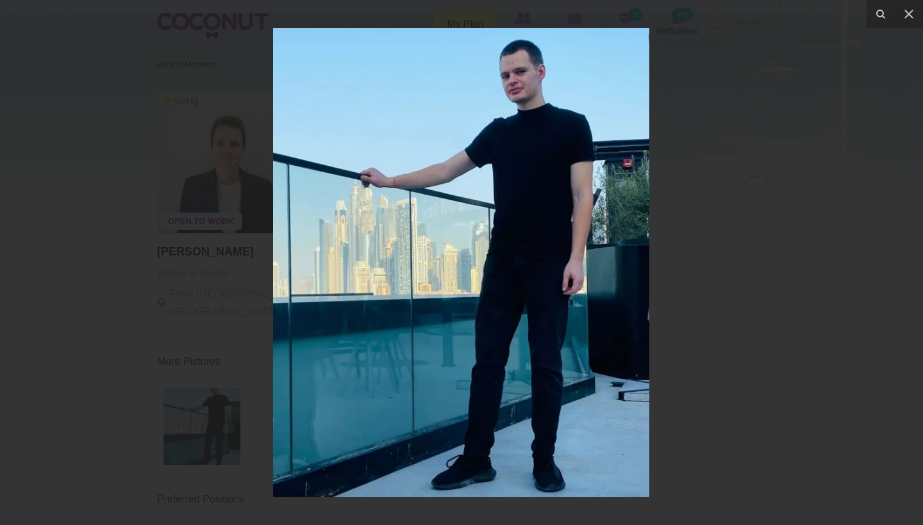
click at [673, 235] on div at bounding box center [461, 262] width 923 height 525
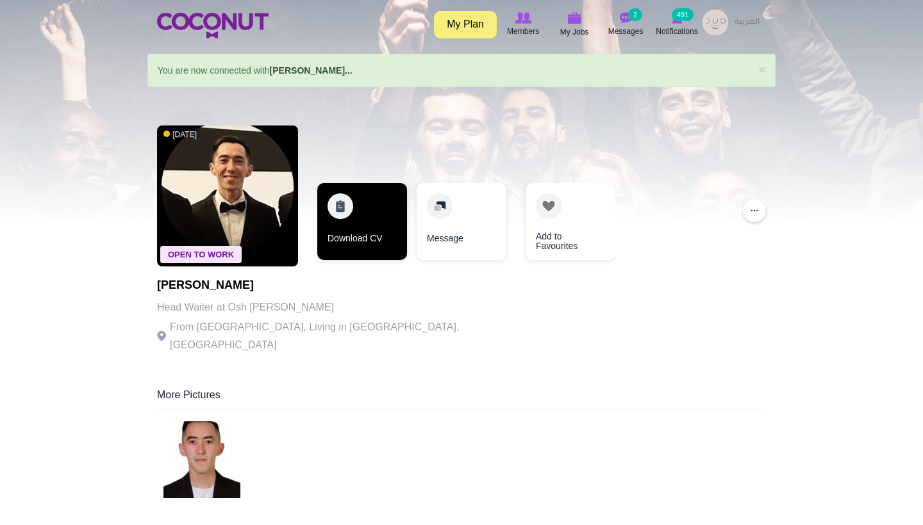
click at [358, 255] on link "Download CV" at bounding box center [362, 221] width 90 height 77
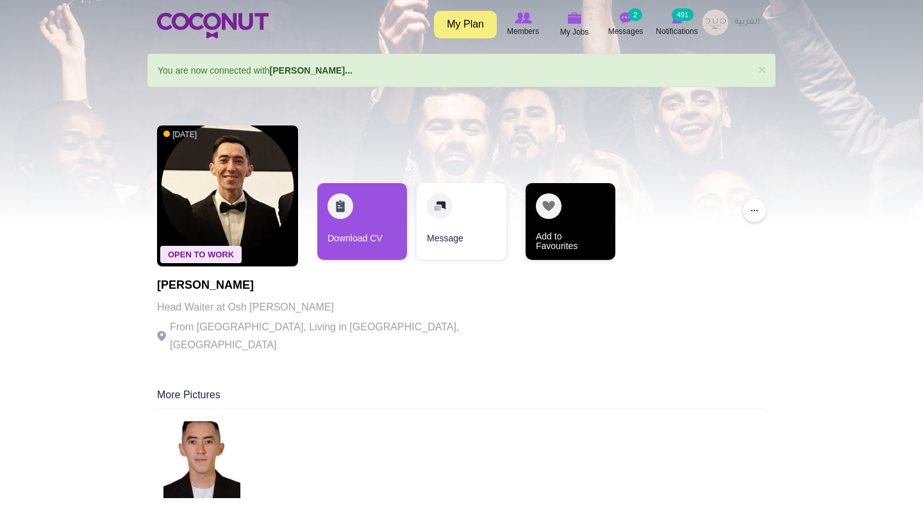
click at [555, 204] on link "Add to Favourites" at bounding box center [570, 221] width 90 height 77
